Goal: Transaction & Acquisition: Purchase product/service

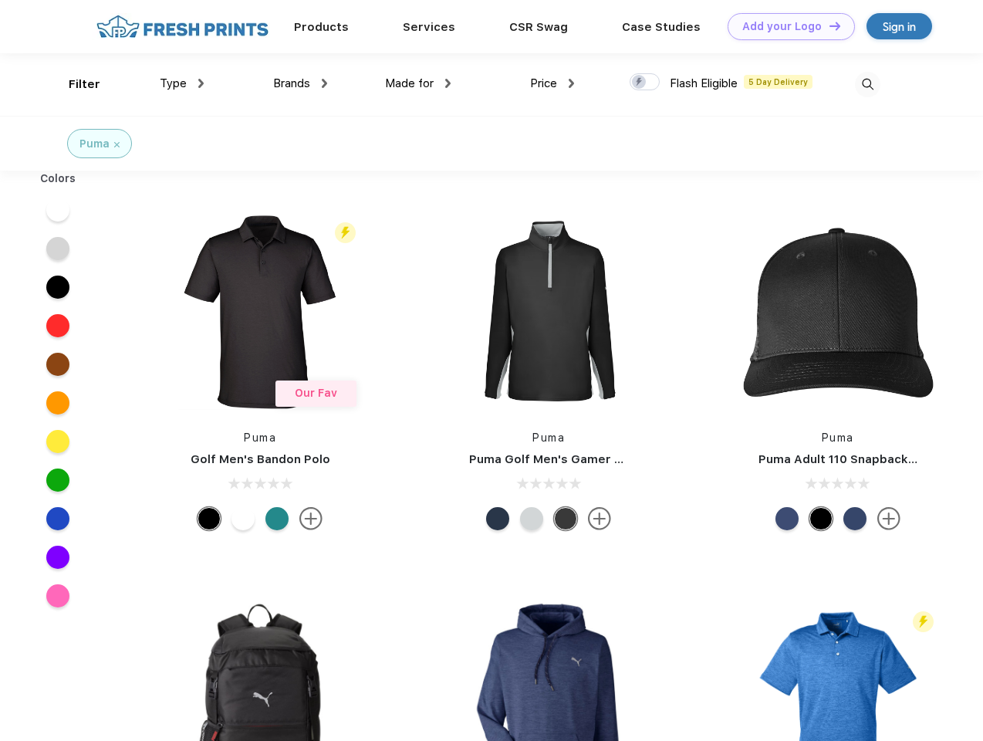
click at [785, 26] on link "Add your Logo Design Tool" at bounding box center [791, 26] width 127 height 27
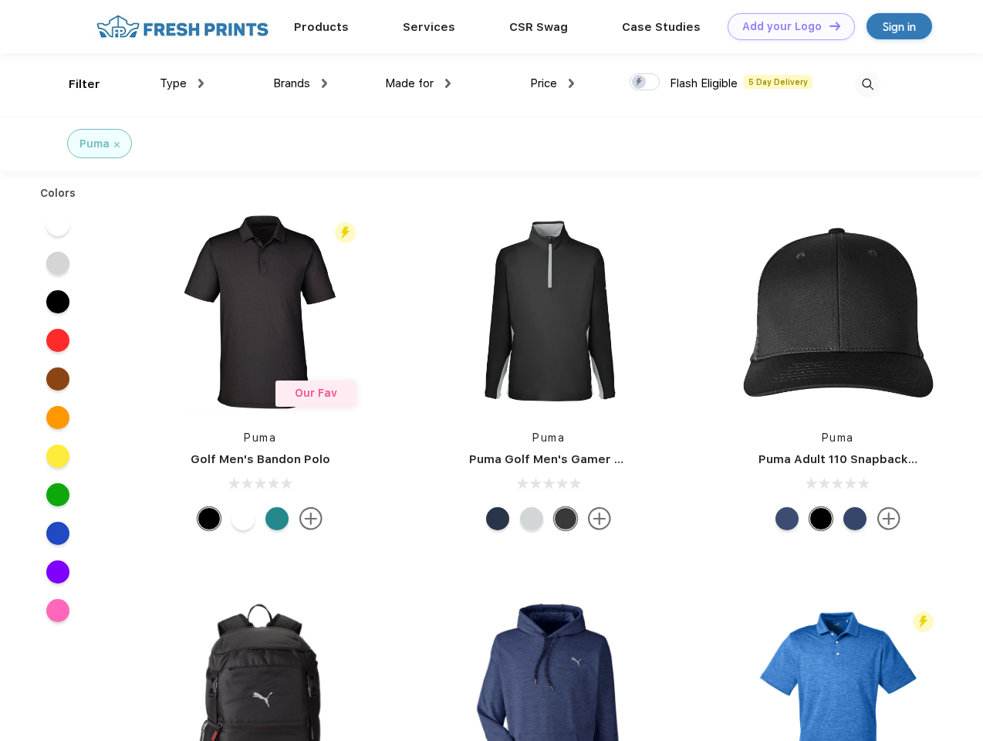
click at [0, 0] on div "Design Tool" at bounding box center [0, 0] width 0 height 0
click at [828, 25] on link "Add your Logo Design Tool" at bounding box center [791, 26] width 127 height 27
click at [74, 84] on div "Filter" at bounding box center [85, 85] width 32 height 18
click at [182, 83] on span "Type" at bounding box center [173, 83] width 27 height 14
click at [300, 83] on span "Brands" at bounding box center [291, 83] width 37 height 14
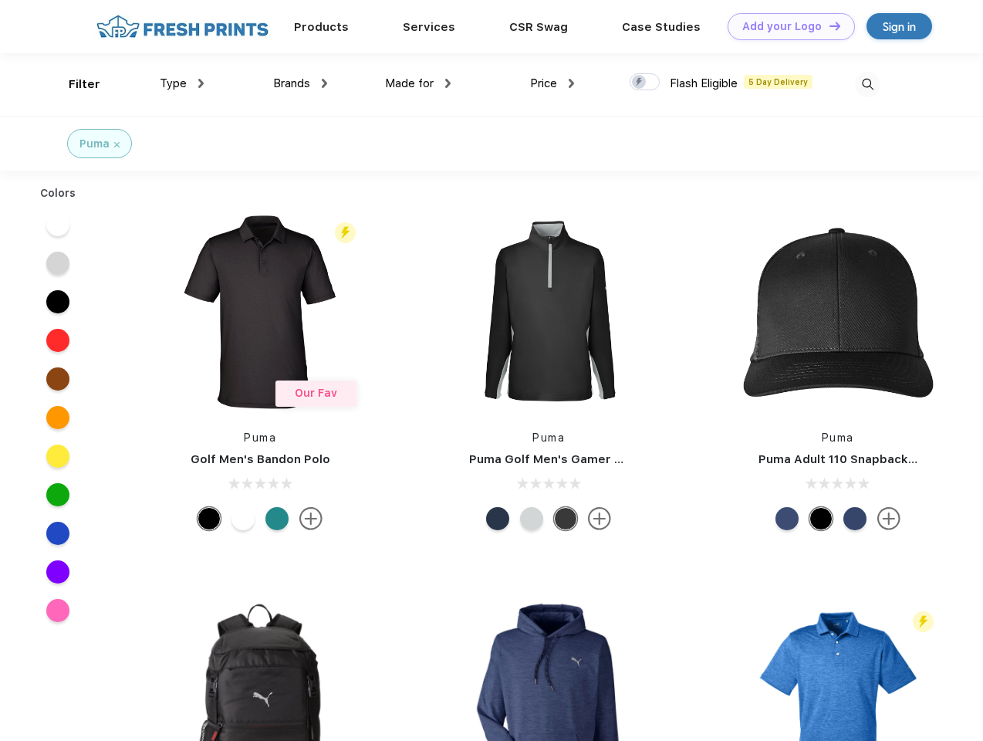
click at [418, 83] on span "Made for" at bounding box center [409, 83] width 49 height 14
click at [552, 83] on span "Price" at bounding box center [543, 83] width 27 height 14
click at [645, 83] on div at bounding box center [645, 81] width 30 height 17
click at [640, 83] on input "checkbox" at bounding box center [635, 78] width 10 height 10
click at [867, 84] on img at bounding box center [867, 84] width 25 height 25
